Goal: Information Seeking & Learning: Learn about a topic

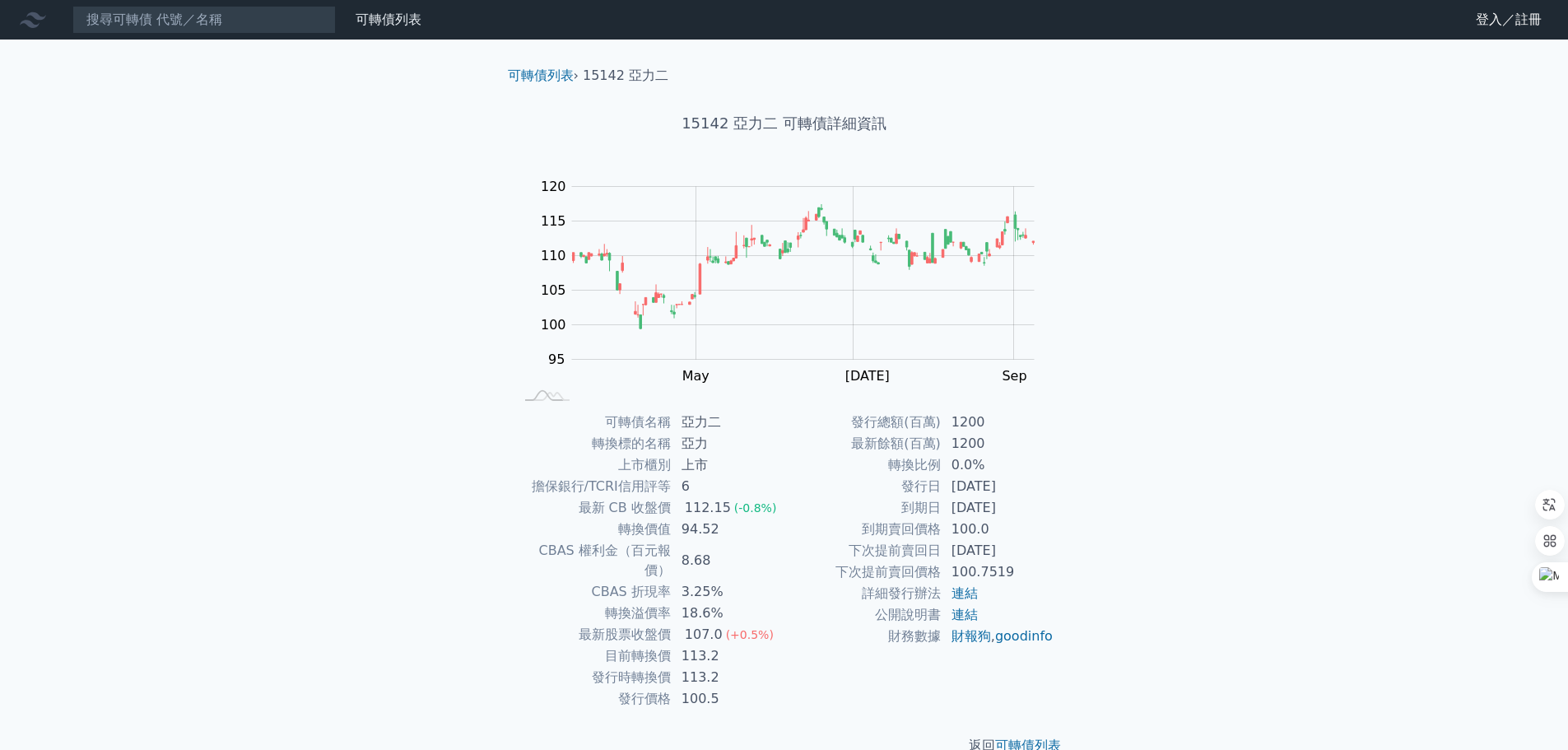
drag, startPoint x: 898, startPoint y: 489, endPoint x: 1039, endPoint y: 505, distance: 141.9
click at [1039, 505] on tbody "發行總額(百萬) 1200 最新餘額(百萬) 1200 轉換比例 0.0% 發行日 [DATE] 到期日 [DATE] 到期賣回價格 100.0 下次提前賣回…" at bounding box center [920, 530] width 270 height 236
click at [1074, 474] on div "可轉債名稱 亞力二 轉換標的名稱 亞力 上市櫃別 上市 擔保銀行/TCRI信用評等 6 最新 CB 收盤價 112.15 (-0.8%) 轉換價值 94.52…" at bounding box center [784, 560] width 579 height 298
drag, startPoint x: 1047, startPoint y: 461, endPoint x: 1064, endPoint y: 483, distance: 27.8
click at [1066, 521] on div "可轉債名稱 亞力二 轉換標的名稱 亞力 上市櫃別 上市 擔保銀行/TCRI信用評等 6 最新 CB 收盤價 112.15 (-0.8%) 轉換價值 94.52…" at bounding box center [784, 560] width 579 height 298
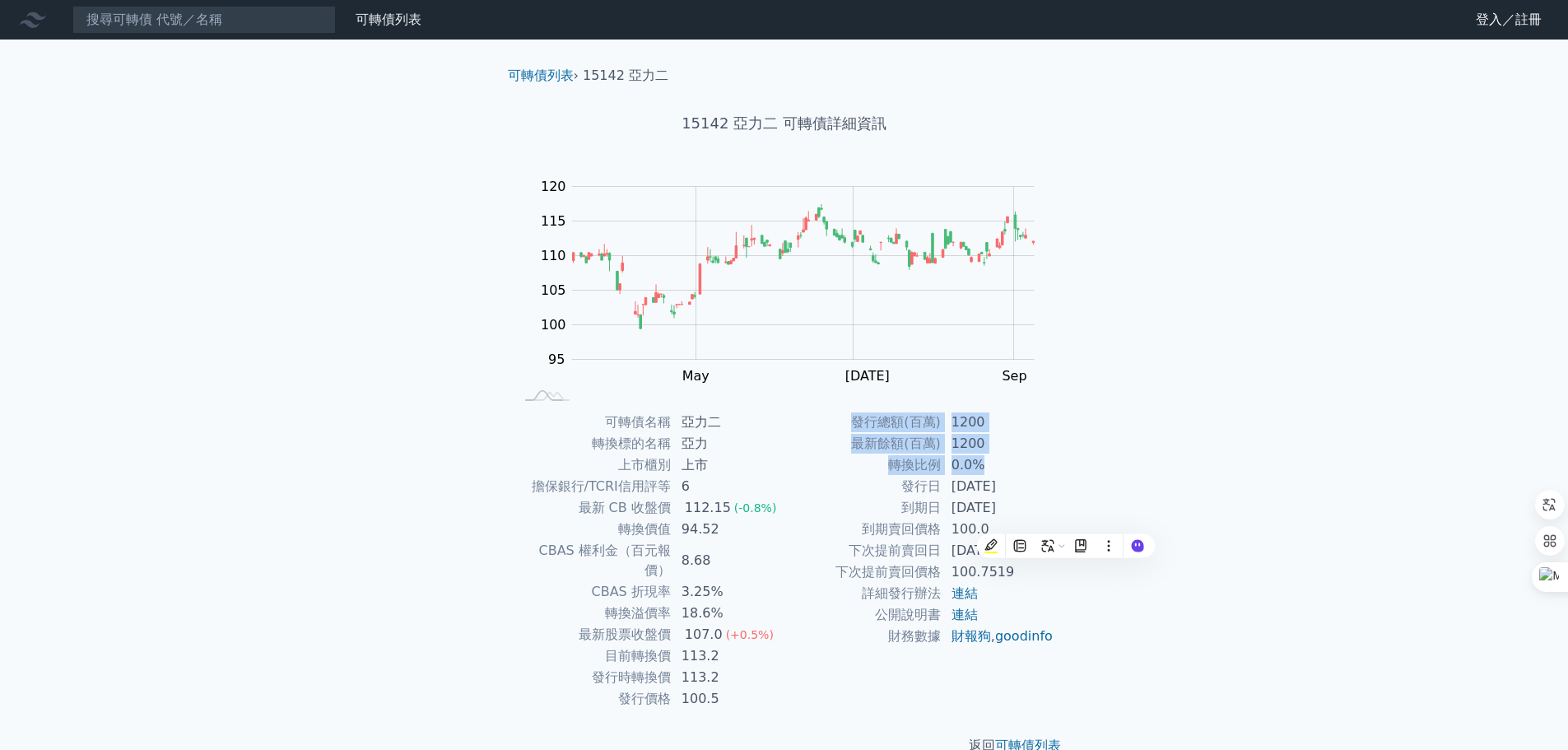
click at [1074, 453] on div "可轉債名稱 亞力二 轉換標的名稱 亞力 上市櫃別 上市 擔保銀行/TCRI信用評等 6 最新 CB 收盤價 112.15 (-0.8%) 轉換價值 94.52…" at bounding box center [784, 560] width 579 height 298
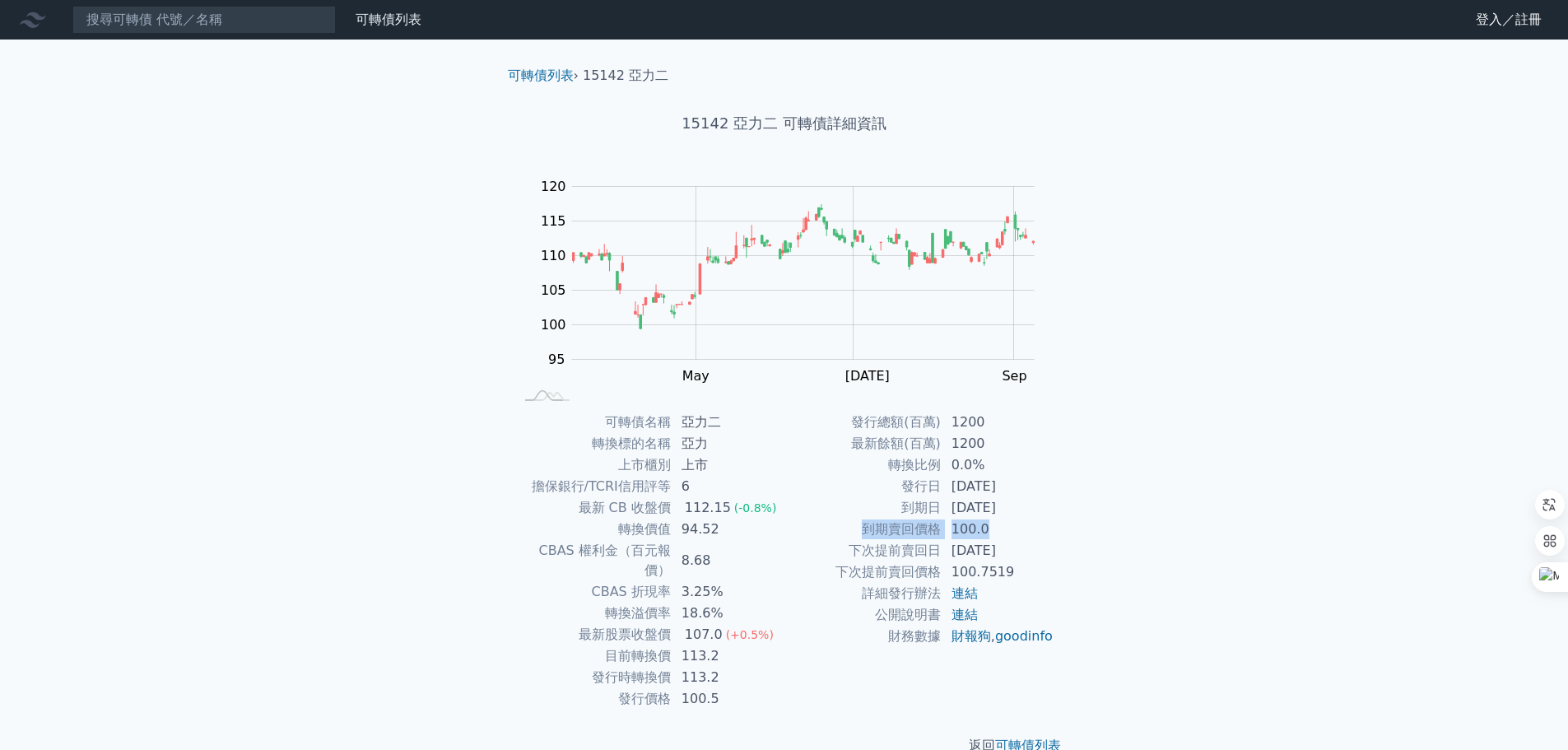
drag, startPoint x: 863, startPoint y: 534, endPoint x: 1044, endPoint y: 526, distance: 181.2
click at [1044, 526] on tr "到期賣回價格 100.0" at bounding box center [920, 529] width 270 height 21
click at [1178, 512] on div "可轉債列表 財務數據 可轉債列表 財務數據 登入／註冊 登入／註冊 可轉債列表 › 15142 亞力二 15142 亞力二 可轉債詳細資訊 Zoom Out …" at bounding box center [784, 391] width 1568 height 782
drag, startPoint x: 1125, startPoint y: 459, endPoint x: 1136, endPoint y: 574, distance: 115.5
click at [1136, 574] on div "可轉債列表 財務數據 可轉債列表 財務數據 登入／註冊 登入／註冊 可轉債列表 › 15142 亞力二 15142 亞力二 可轉債詳細資訊 Zoom Out …" at bounding box center [784, 391] width 1568 height 782
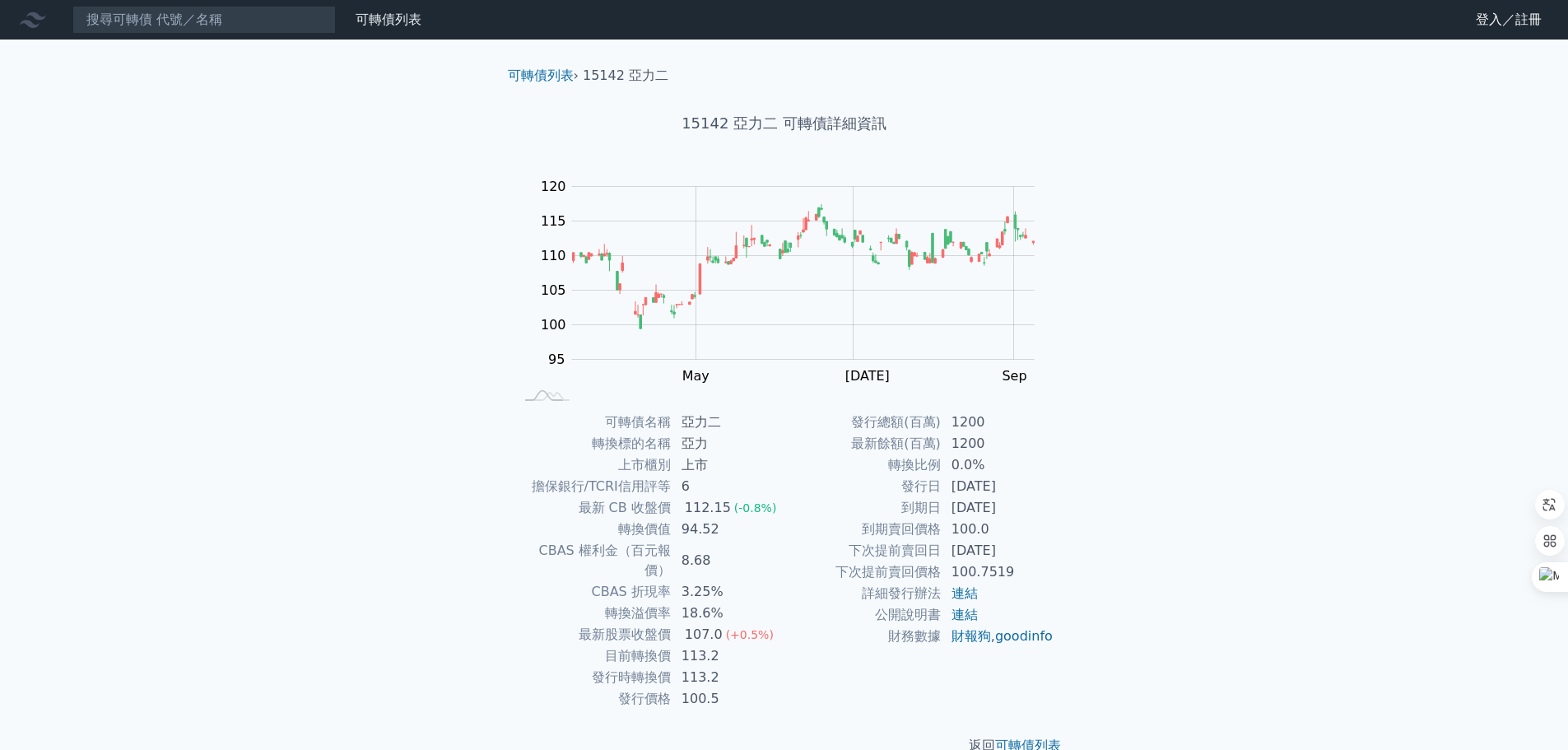
click at [1132, 549] on div "可轉債列表 財務數據 可轉債列表 財務數據 登入／註冊 登入／註冊 可轉債列表 › 15142 亞力二 15142 亞力二 可轉債詳細資訊 Zoom Out …" at bounding box center [784, 391] width 1568 height 782
click at [767, 667] on td "113.2" at bounding box center [728, 677] width 113 height 21
drag, startPoint x: 579, startPoint y: 659, endPoint x: 742, endPoint y: 658, distance: 163.0
click at [730, 667] on tr "發行時轉換價 113.2" at bounding box center [649, 677] width 270 height 21
click at [803, 647] on td "財務數據" at bounding box center [863, 636] width 157 height 21
